Goal: Task Accomplishment & Management: Complete application form

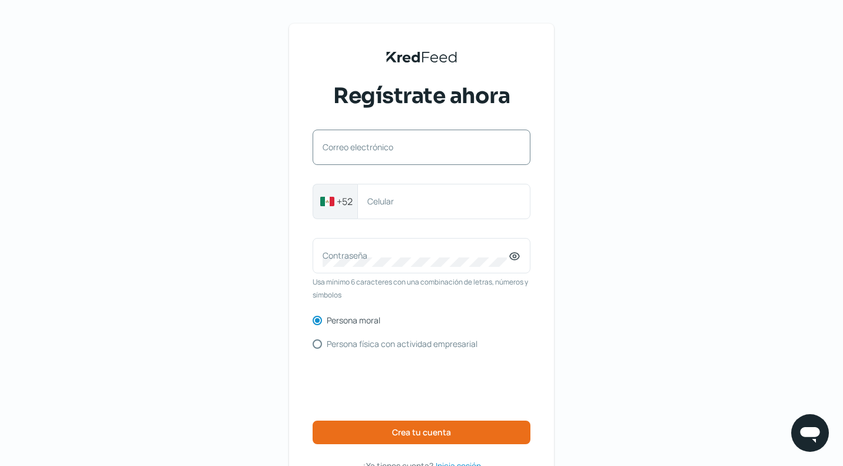
click at [337, 151] on label "Correo electrónico" at bounding box center [416, 146] width 186 height 11
click at [337, 151] on input "Correo electrónico" at bounding box center [422, 153] width 198 height 11
paste input "[EMAIL_ADDRESS][DOMAIN_NAME]"
type input "[EMAIL_ADDRESS][DOMAIN_NAME]"
click at [388, 211] on div "Celular" at bounding box center [443, 201] width 173 height 35
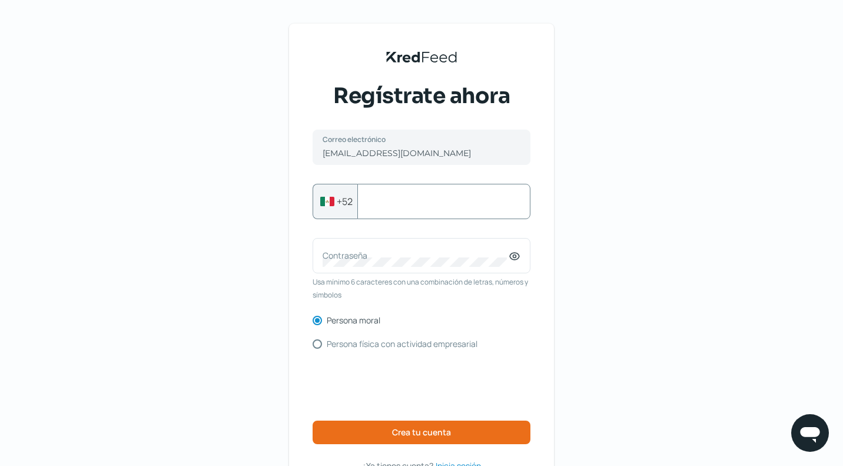
paste input "5531151312"
type input "5531151312"
click at [617, 258] on div "KredFeed's Black Logo Regístrate ahora [EMAIL_ADDRESS][DOMAIN_NAME] Correo elec…" at bounding box center [421, 270] width 843 height 541
click at [348, 248] on div "Contraseña" at bounding box center [422, 255] width 218 height 35
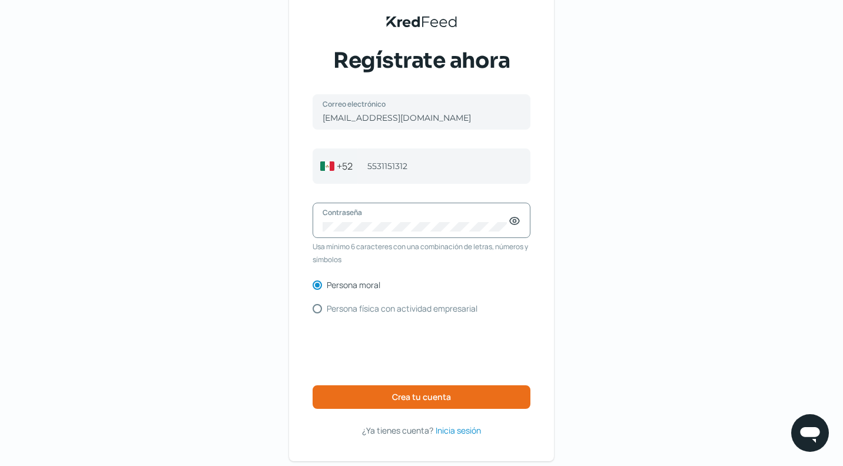
scroll to position [59, 0]
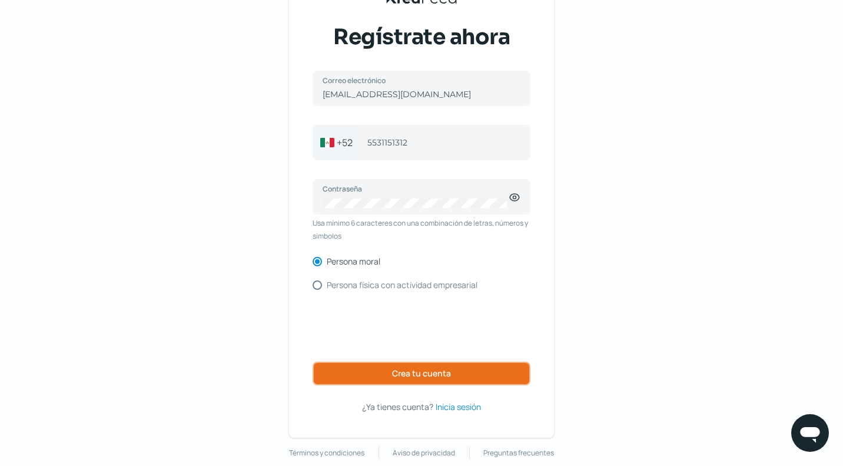
click at [451, 373] on span "Crea tu cuenta" at bounding box center [421, 373] width 59 height 8
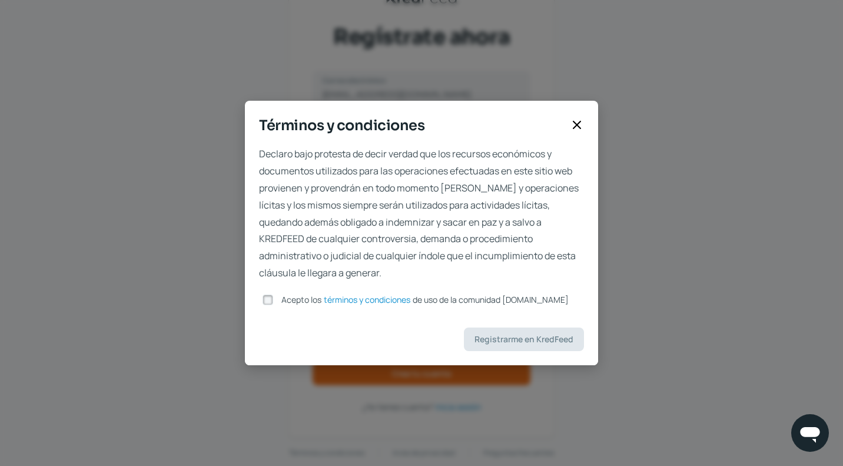
click at [273, 301] on input "Acepto los términos y condiciones de uso de la comunidad [DOMAIN_NAME]" at bounding box center [267, 299] width 11 height 11
checkbox input "true"
click at [522, 340] on span "Registrarme en KredFeed" at bounding box center [523, 339] width 99 height 8
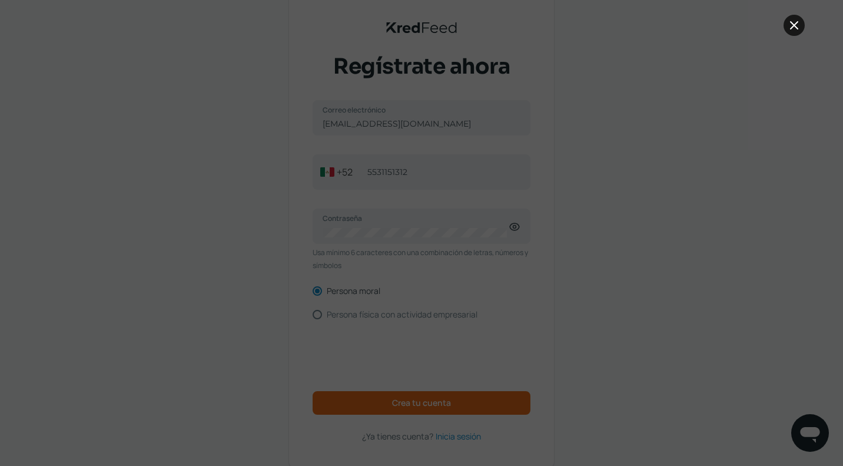
click at [784, 28] on button at bounding box center [793, 25] width 21 height 21
